Goal: Transaction & Acquisition: Purchase product/service

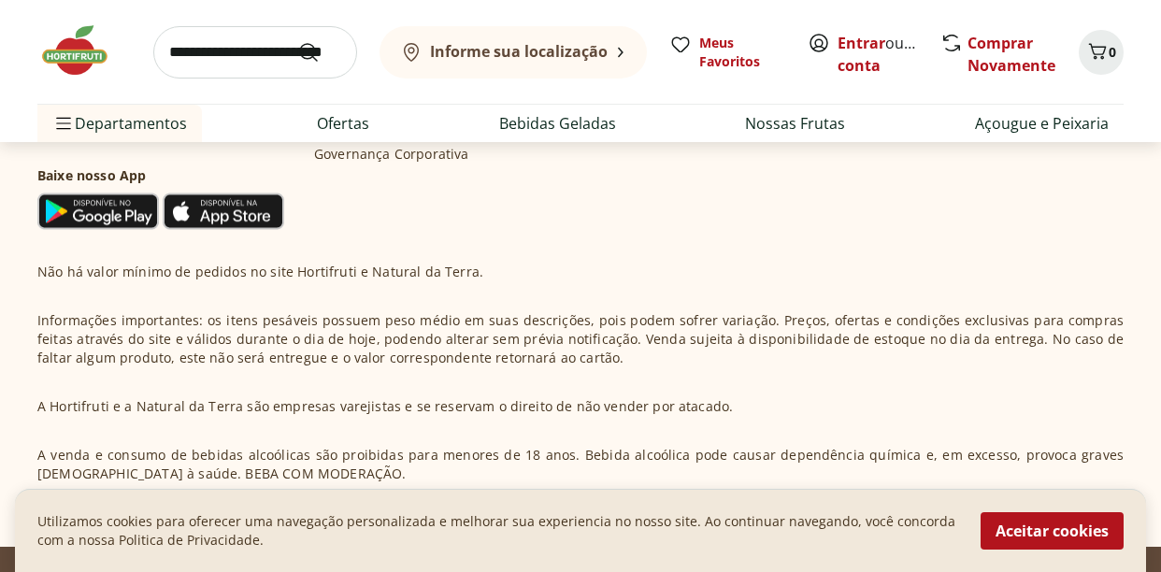
scroll to position [1100, 0]
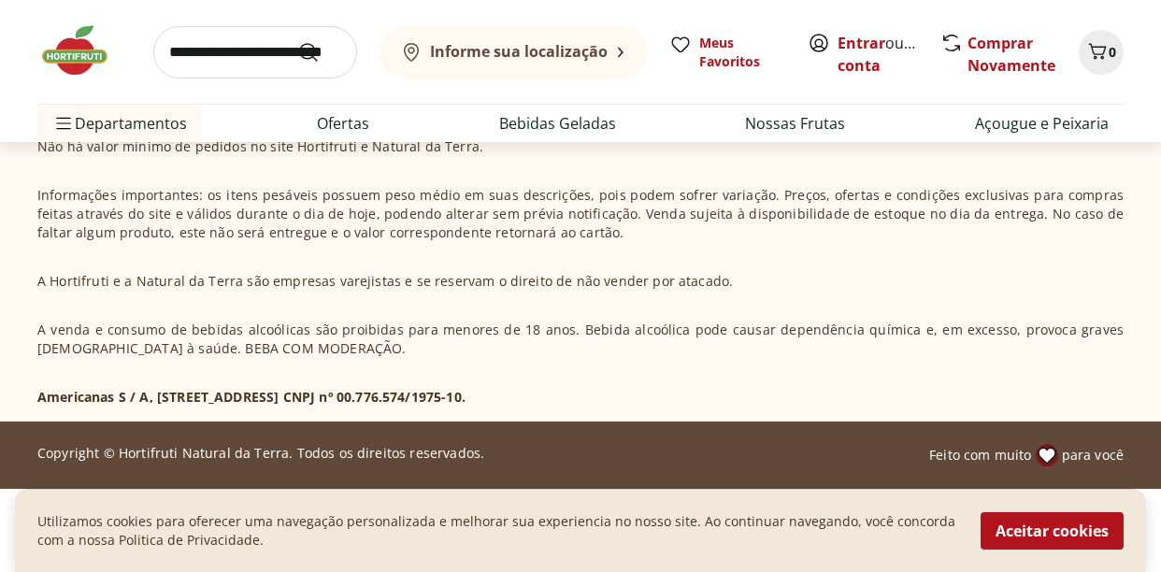
click at [338, 403] on p "Americanas S / A, [STREET_ADDRESS] CNPJ nº 00.776.574/1975-10." at bounding box center [251, 397] width 428 height 19
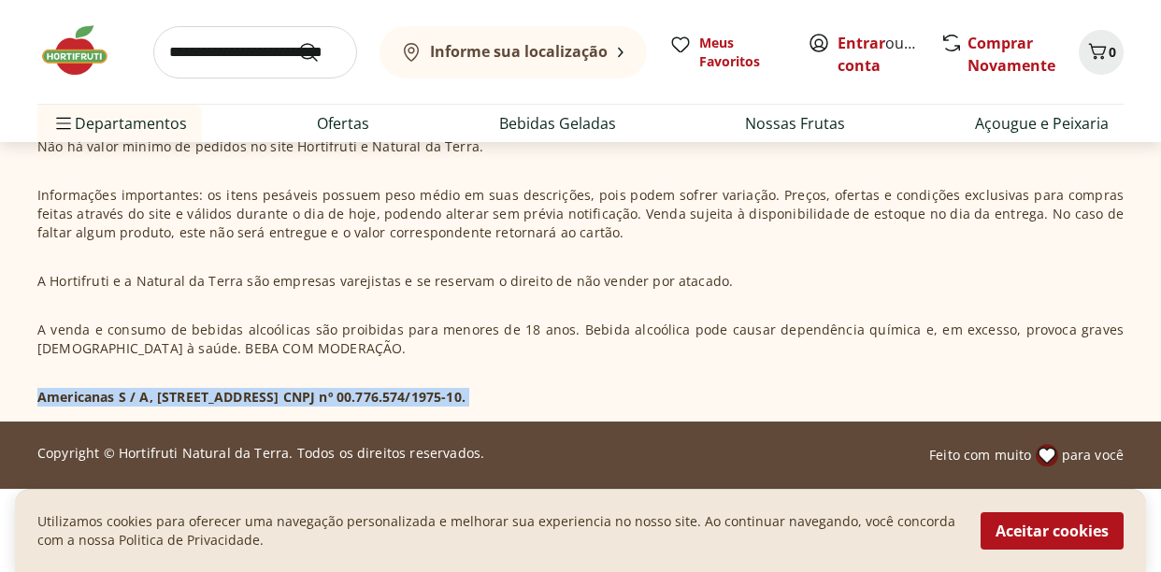
click at [338, 403] on p "Americanas S / A, [STREET_ADDRESS] CNPJ nº 00.776.574/1975-10." at bounding box center [251, 397] width 428 height 19
copy p "Americanas S / A, [STREET_ADDRESS] CNPJ nº 00.776.574/1975-10."
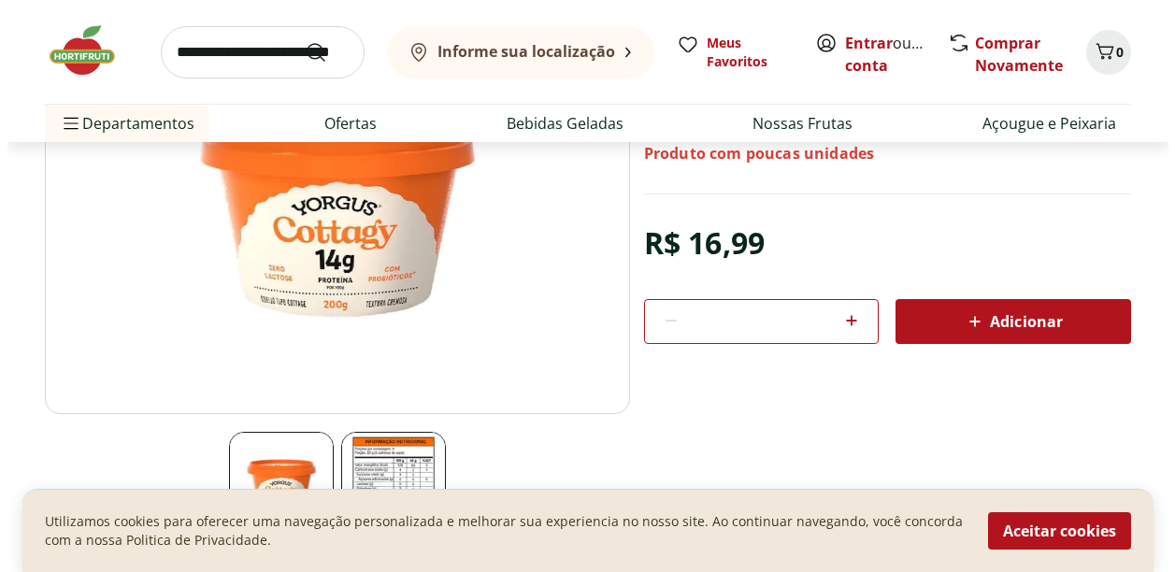
scroll to position [326, 0]
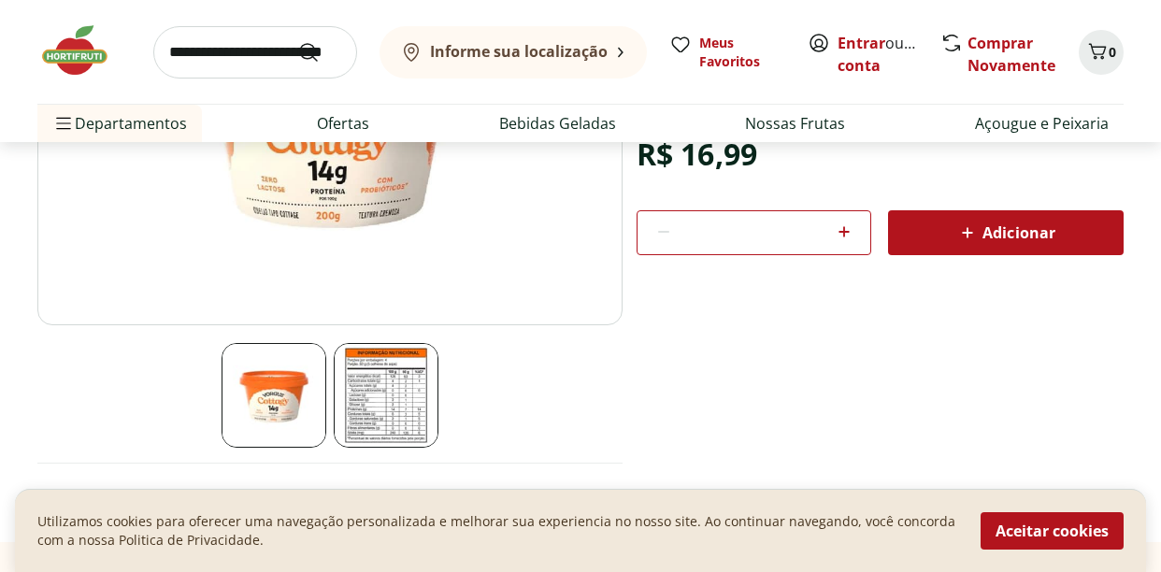
click at [854, 227] on icon at bounding box center [844, 232] width 22 height 22
type input "*"
click at [988, 239] on span "Adicionar" at bounding box center [1005, 233] width 99 height 22
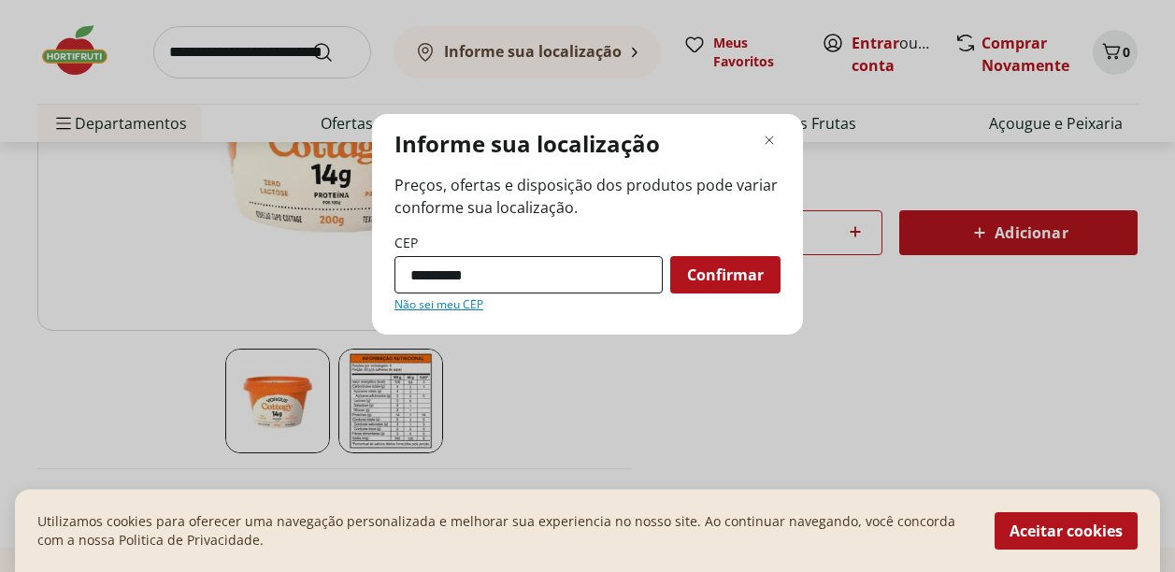
type input "*********"
click at [670, 256] on button "Confirmar" at bounding box center [725, 274] width 110 height 37
click at [734, 290] on div "Confirmar" at bounding box center [725, 274] width 110 height 37
